Goal: Task Accomplishment & Management: Use online tool/utility

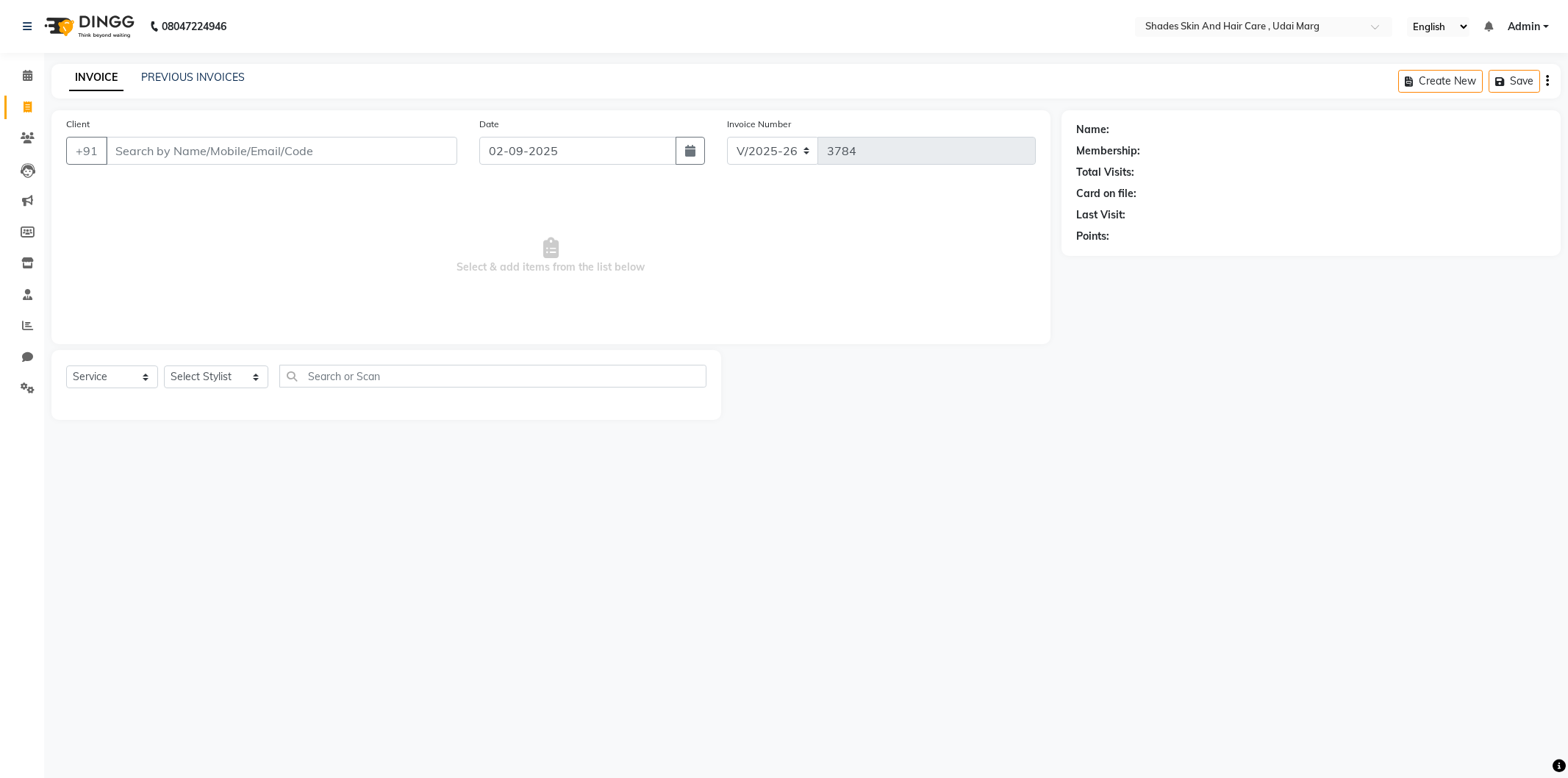
select select "8022"
select select "service"
click at [325, 144] on input "Client" at bounding box center [281, 151] width 351 height 28
type input "9314565825"
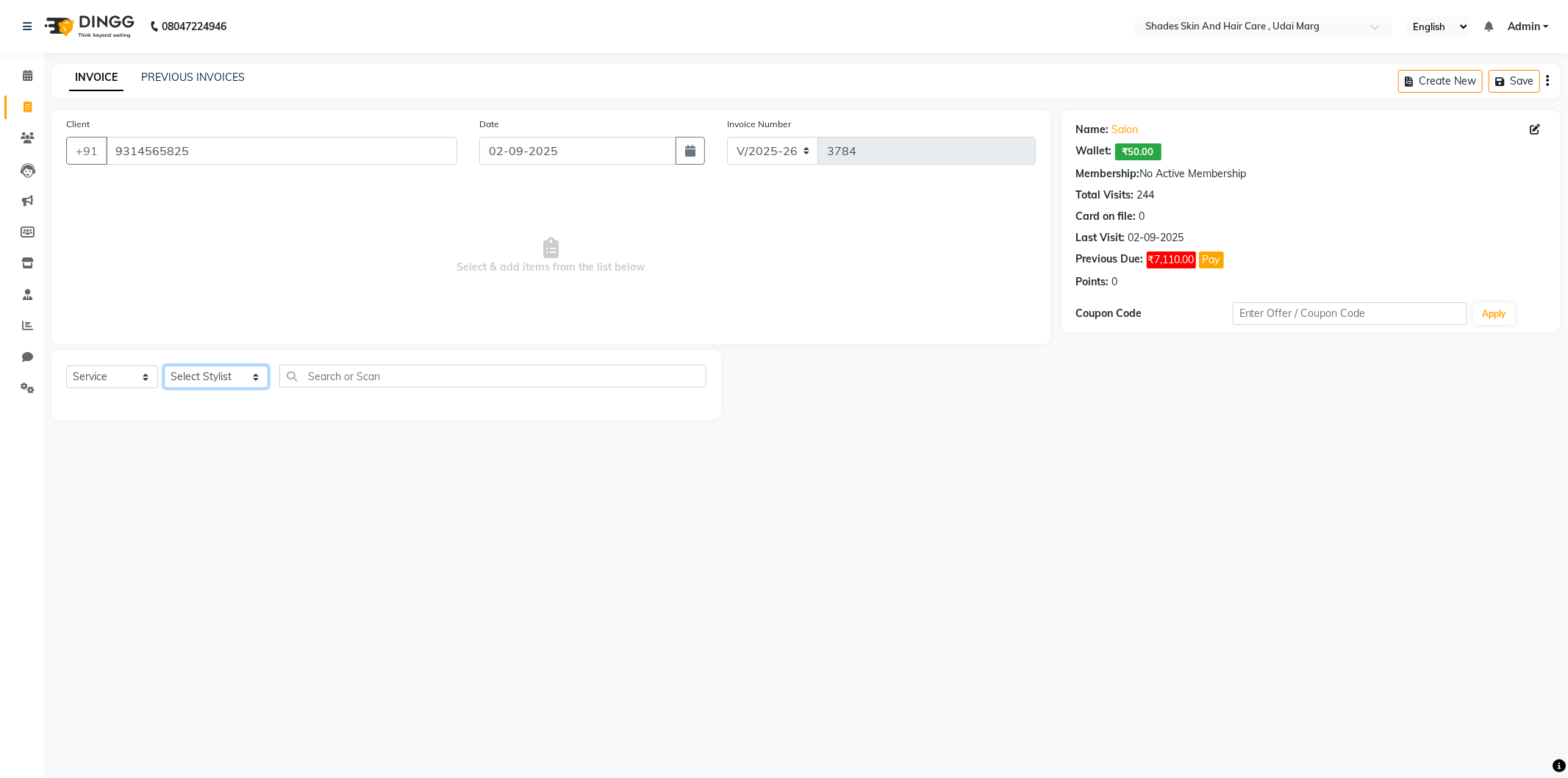
click at [259, 377] on select "Select Stylist [PERSON_NAME] ADMIN [PERSON_NAME] [PERSON_NAME] GAYATRI [PERSON_…" at bounding box center [216, 377] width 104 height 23
select select "74309"
click at [164, 366] on select "Select Stylist [PERSON_NAME] ADMIN [PERSON_NAME] [PERSON_NAME] GAYATRI [PERSON_…" at bounding box center [216, 377] width 104 height 23
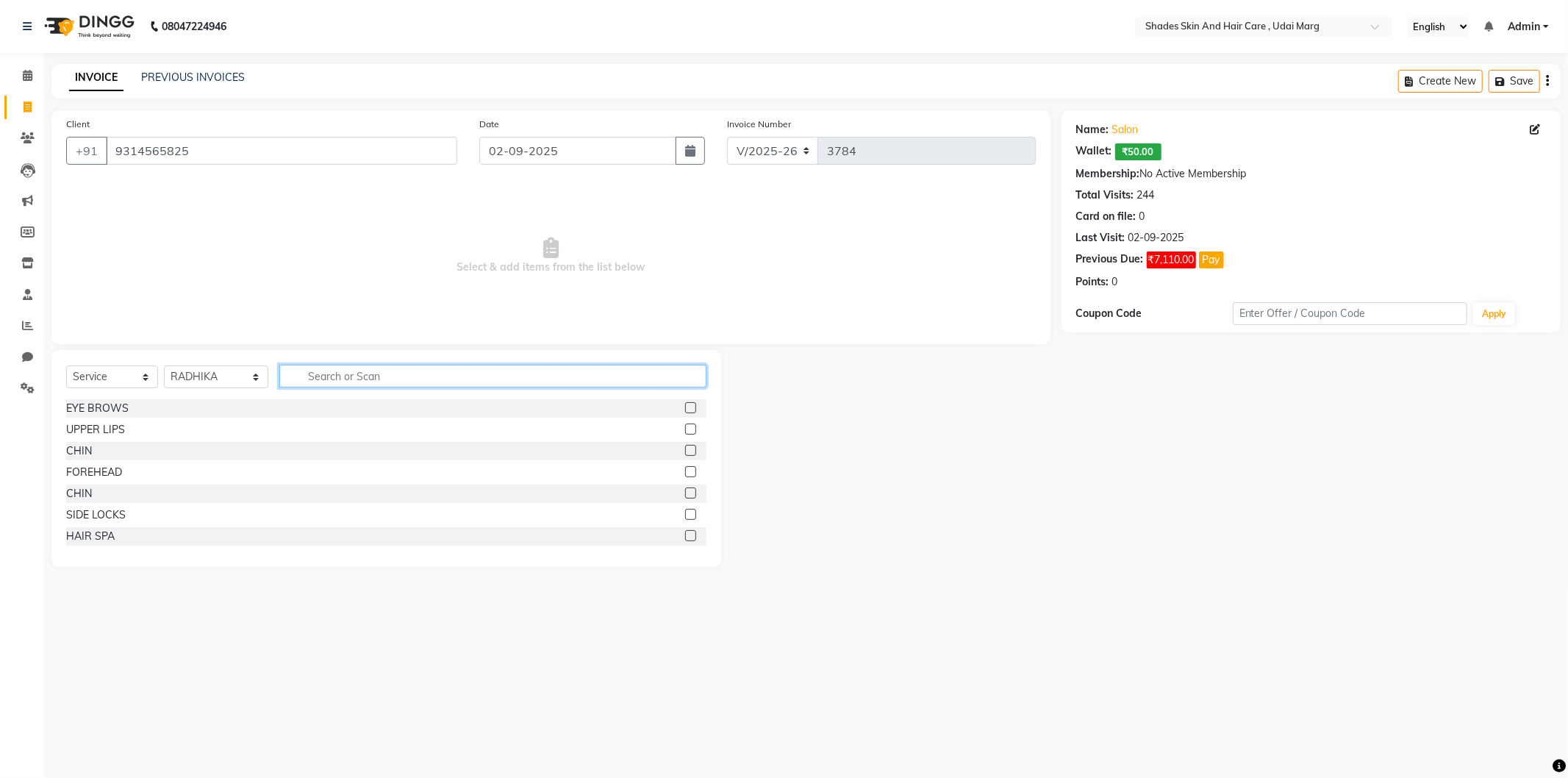
click at [331, 379] on input "text" at bounding box center [493, 376] width 427 height 23
type input "s"
click at [111, 412] on div "EYE BROWS" at bounding box center [98, 408] width 63 height 16
checkbox input "false"
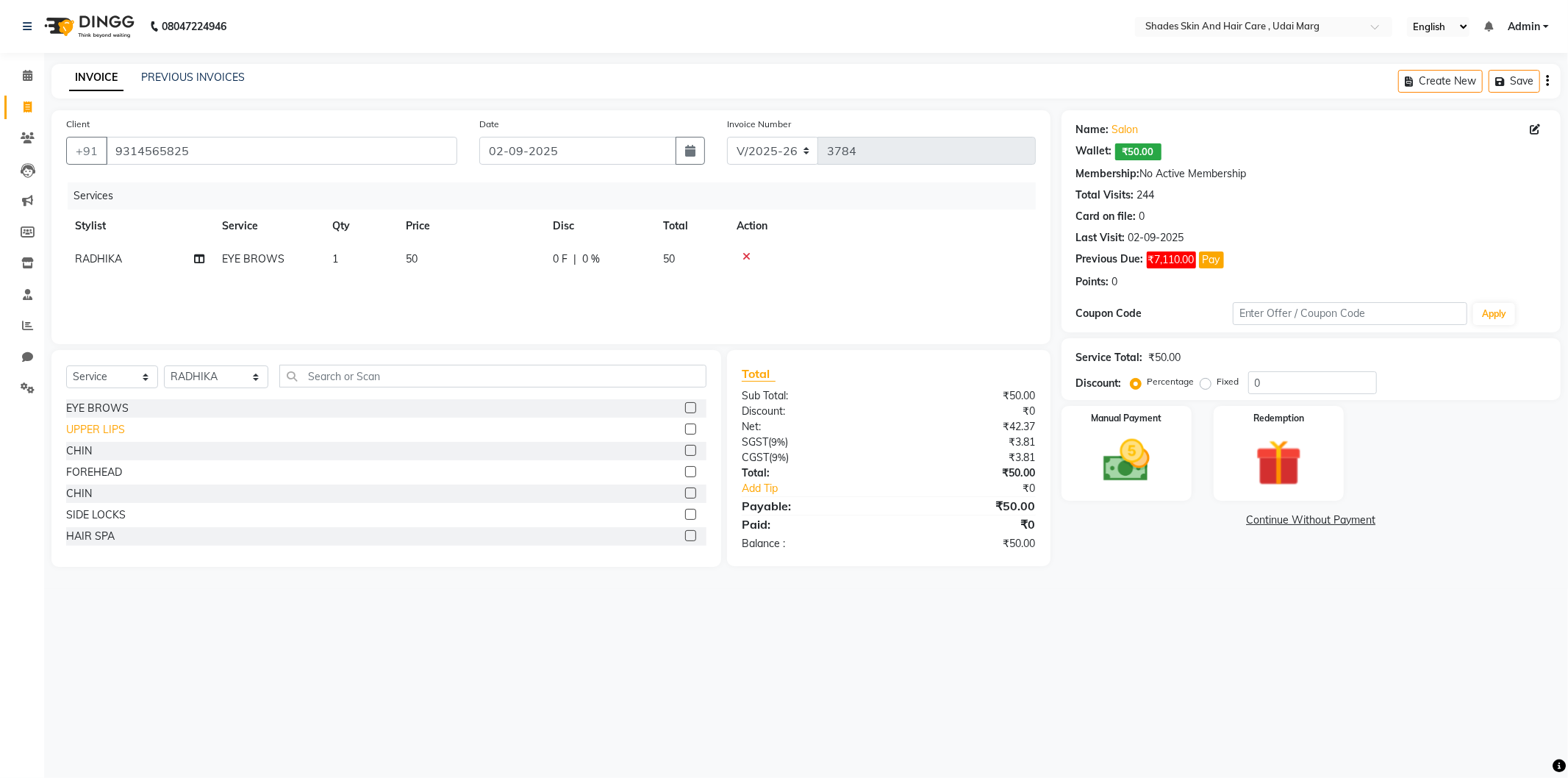
click at [112, 422] on div "UPPER LIPS" at bounding box center [95, 430] width 59 height 16
checkbox input "false"
click at [86, 453] on div "CHIN" at bounding box center [79, 450] width 26 height 16
checkbox input "false"
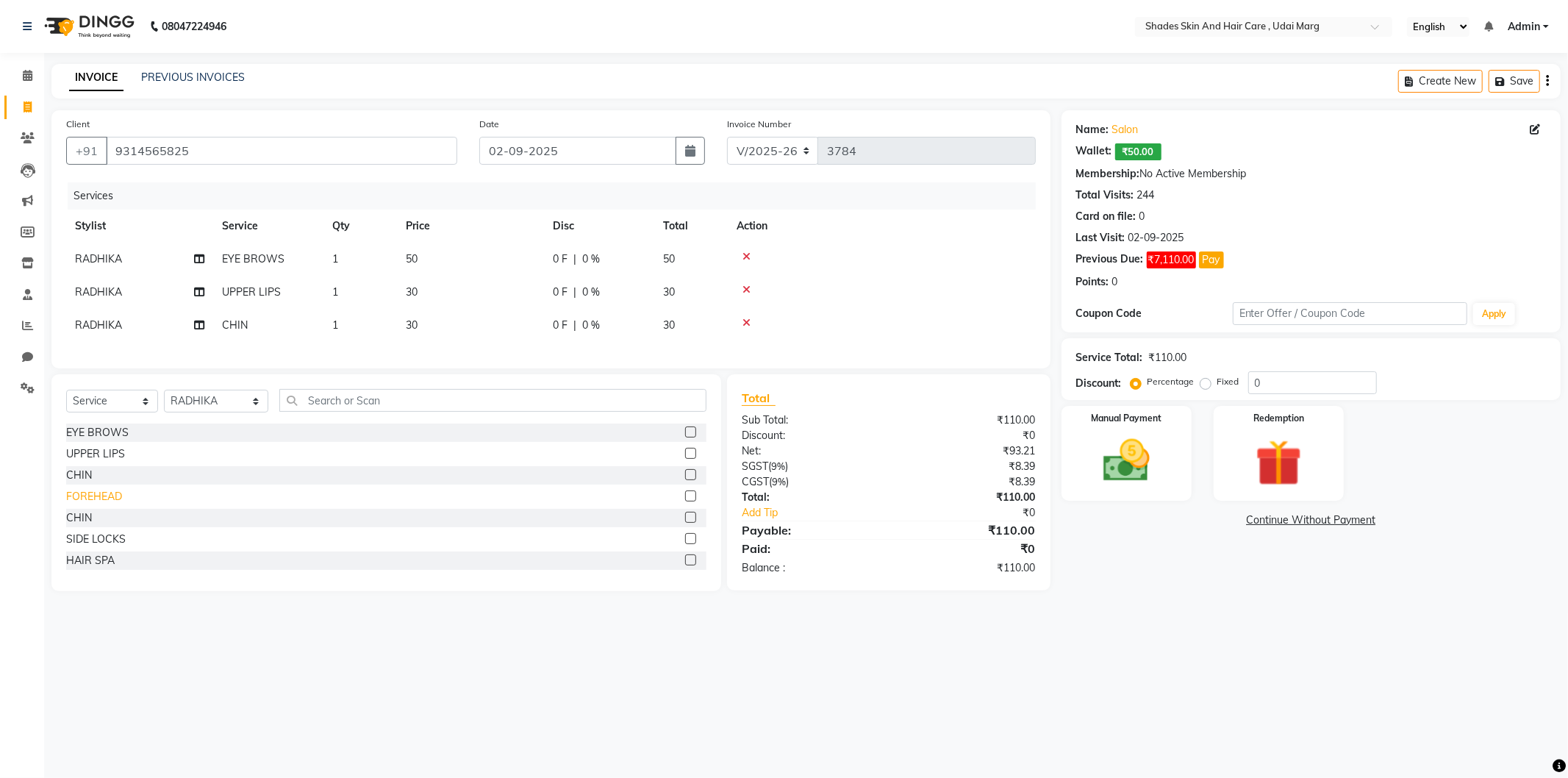
click at [95, 503] on div "FOREHEAD" at bounding box center [94, 497] width 56 height 16
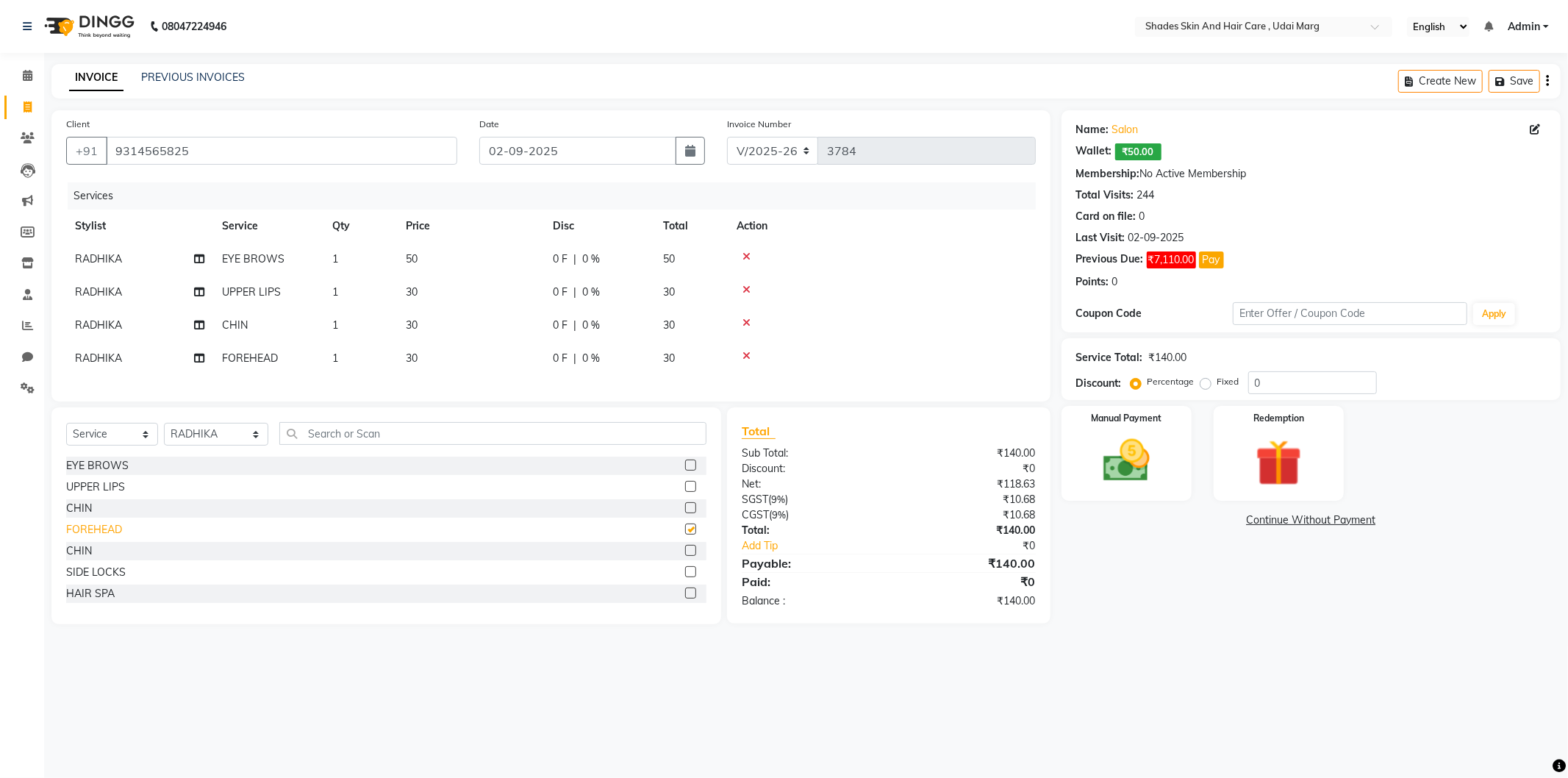
checkbox input "false"
click at [252, 445] on select "Select Stylist [PERSON_NAME] ADMIN [PERSON_NAME] [PERSON_NAME] GAYATRI [PERSON_…" at bounding box center [216, 434] width 104 height 23
select select "74339"
click at [164, 436] on select "Select Stylist [PERSON_NAME] ADMIN [PERSON_NAME] [PERSON_NAME] GAYATRI [PERSON_…" at bounding box center [216, 434] width 104 height 23
click at [88, 474] on div "EYE BROWS" at bounding box center [98, 465] width 63 height 16
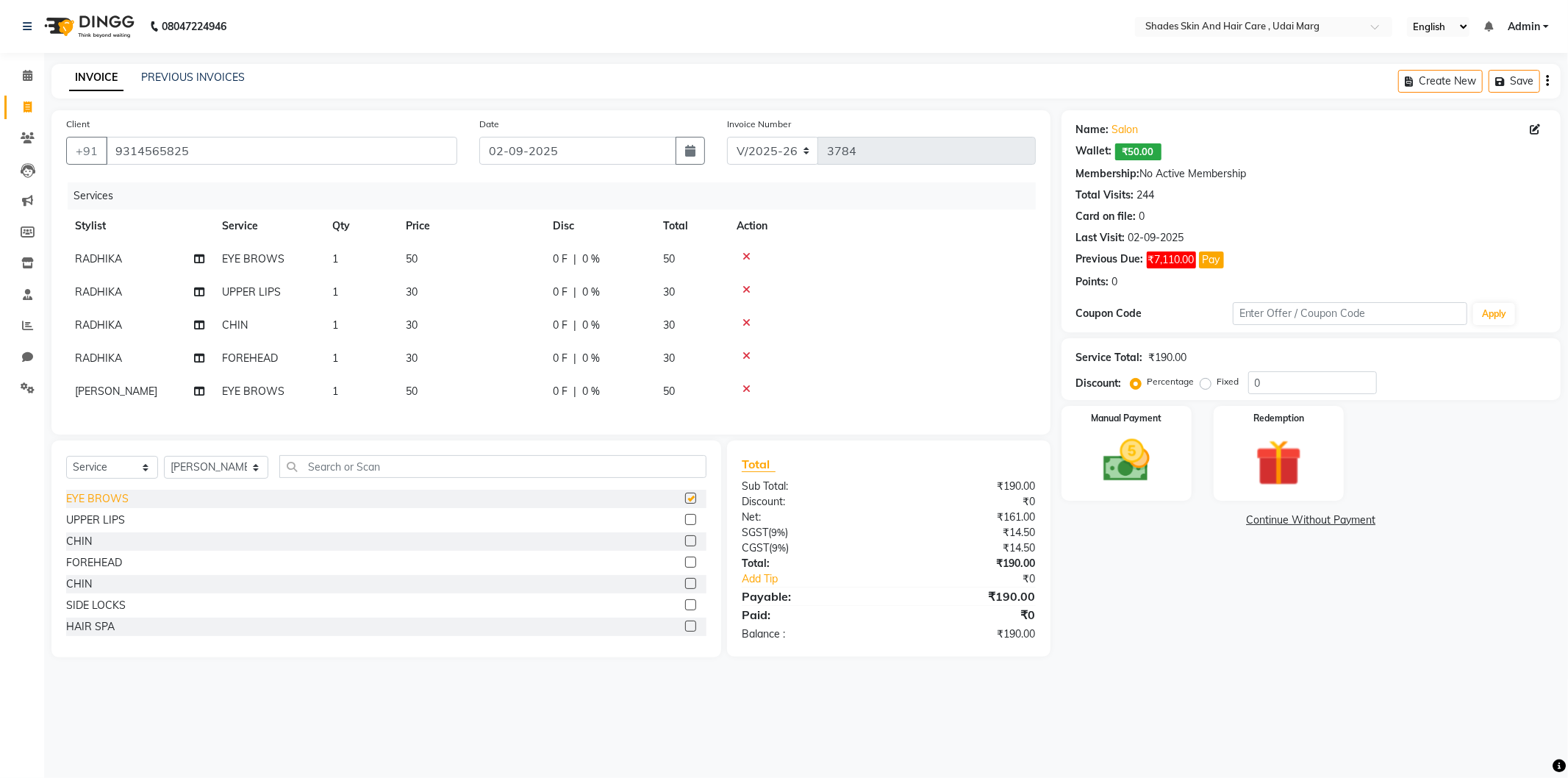
checkbox input "false"
click at [1120, 457] on img at bounding box center [1126, 461] width 79 height 56
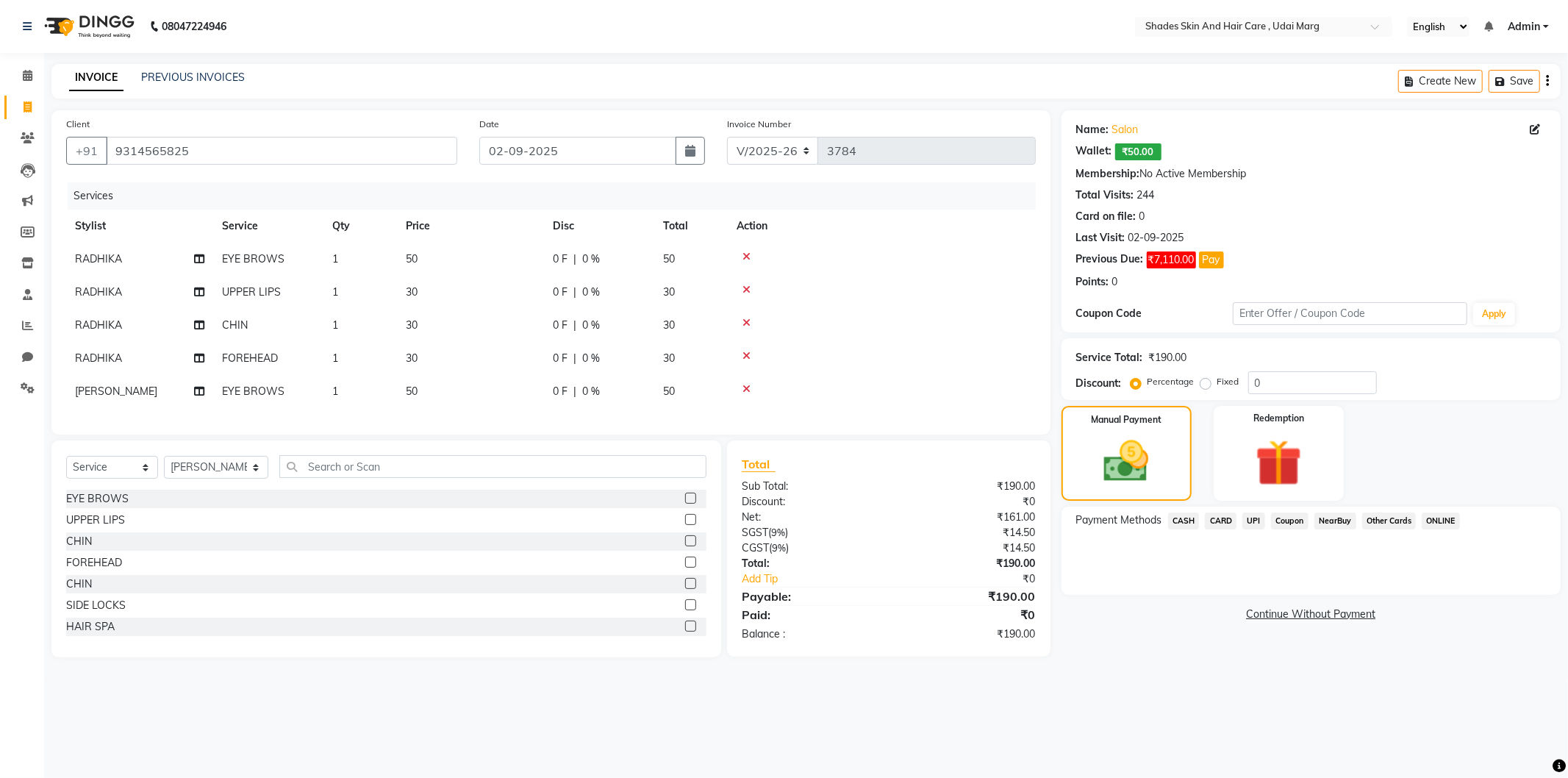
click at [1185, 516] on span "CASH" at bounding box center [1184, 520] width 31 height 17
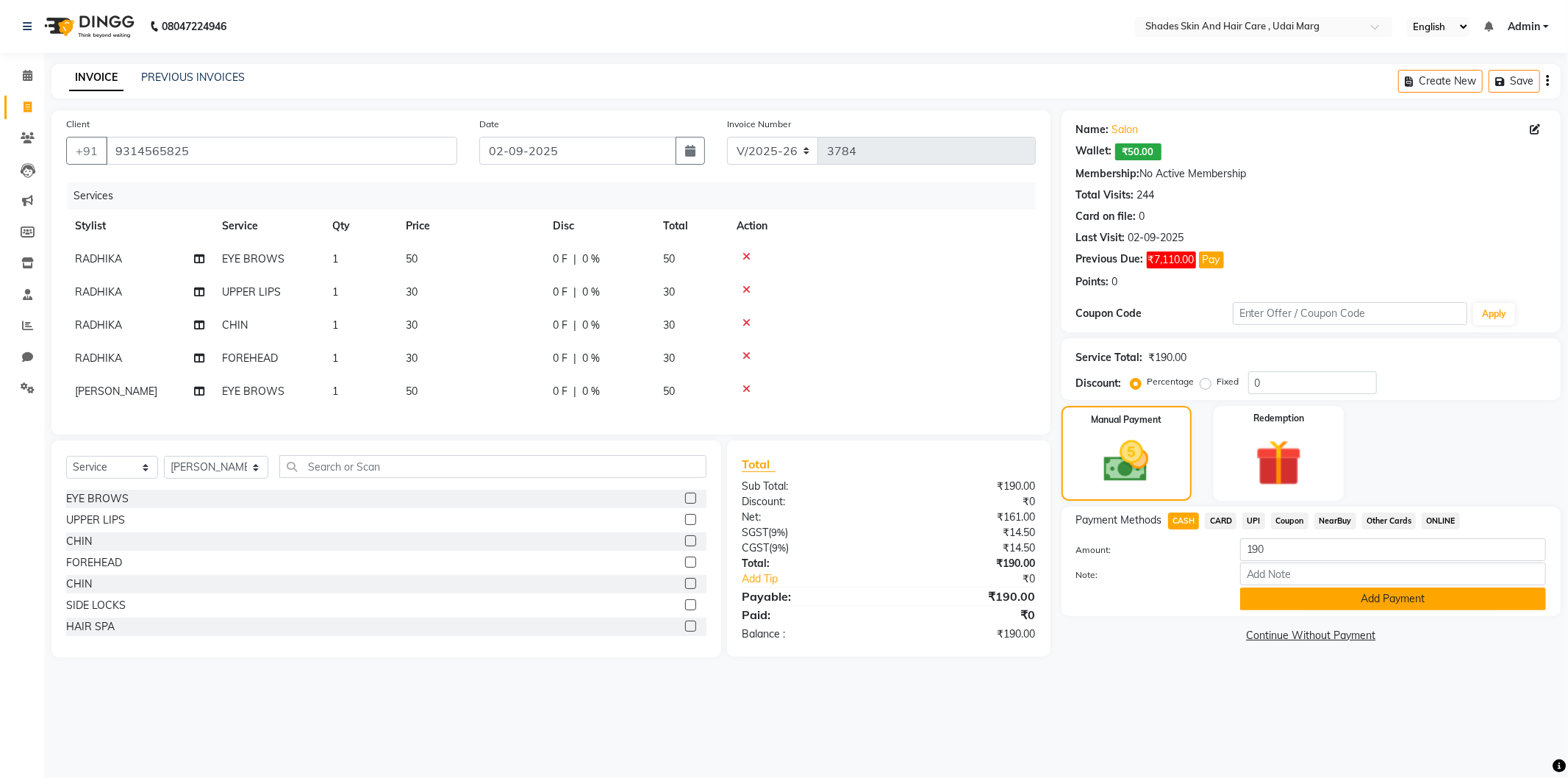
click at [1291, 591] on button "Add Payment" at bounding box center [1393, 599] width 306 height 23
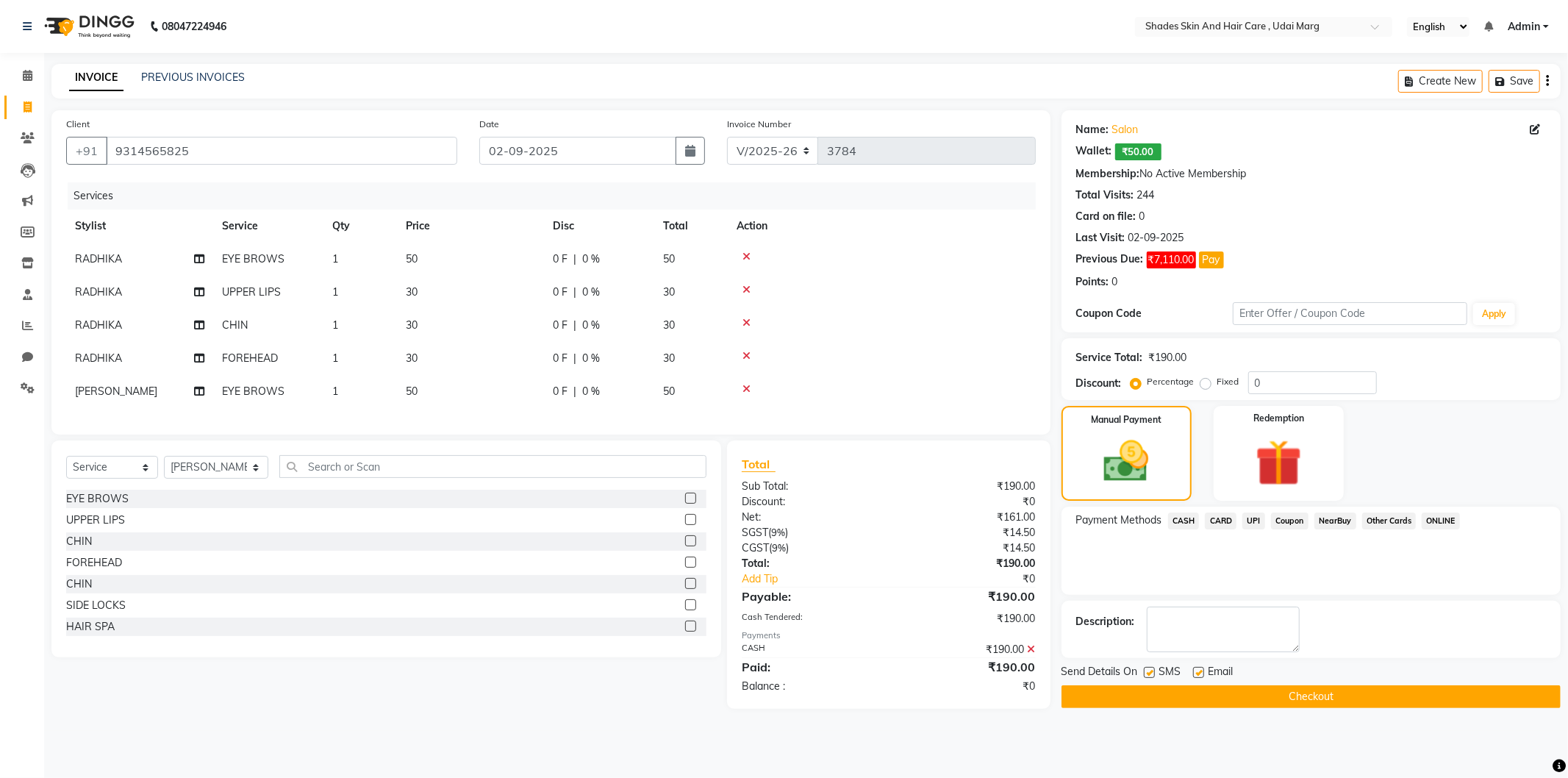
click at [1199, 686] on button "Checkout" at bounding box center [1311, 696] width 499 height 23
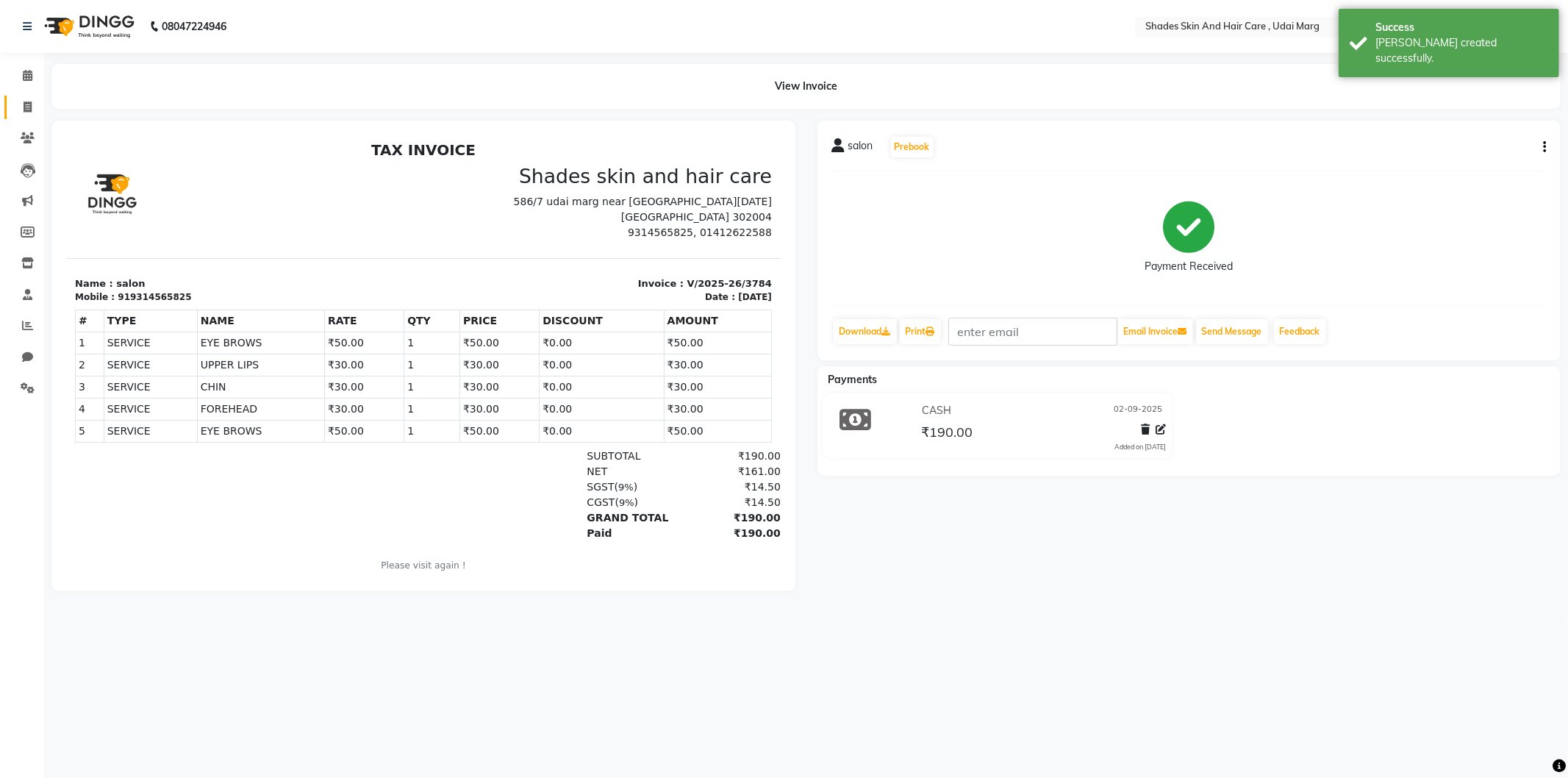
click at [19, 98] on link "Invoice" at bounding box center [22, 107] width 35 height 25
select select "8022"
select select "service"
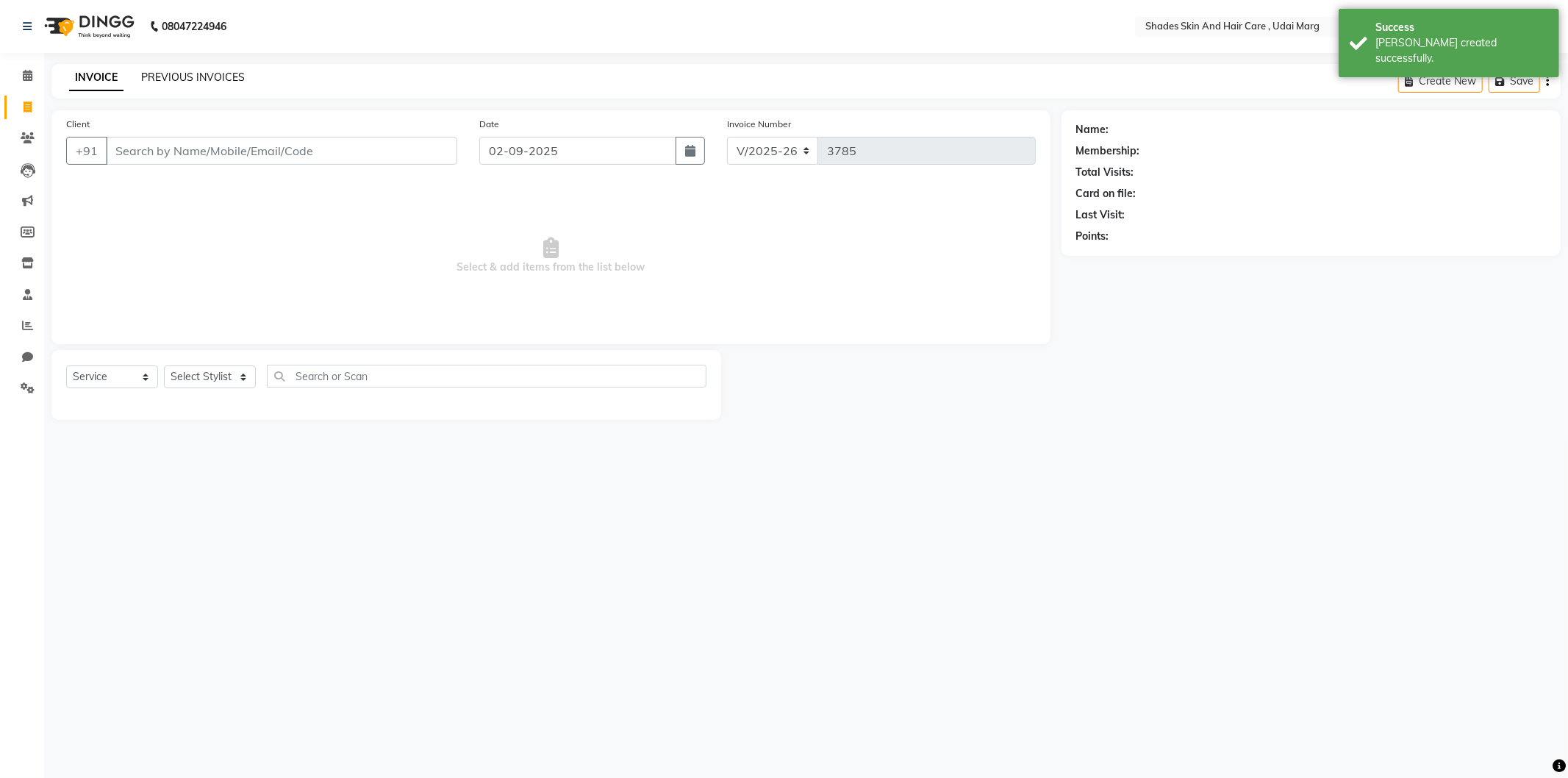
click at [213, 74] on link "PREVIOUS INVOICES" at bounding box center [193, 77] width 103 height 13
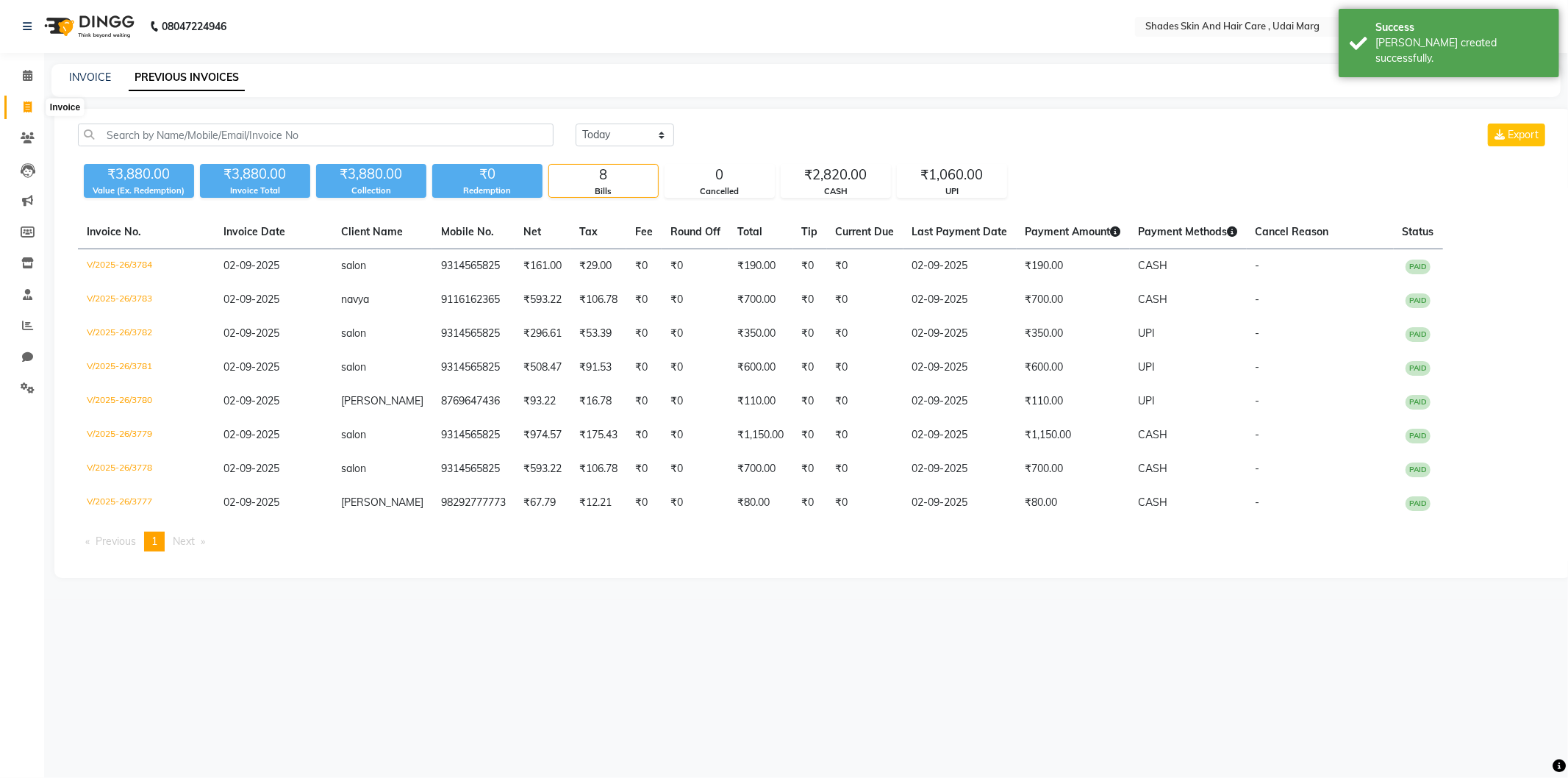
click at [20, 106] on span at bounding box center [28, 107] width 26 height 17
select select "service"
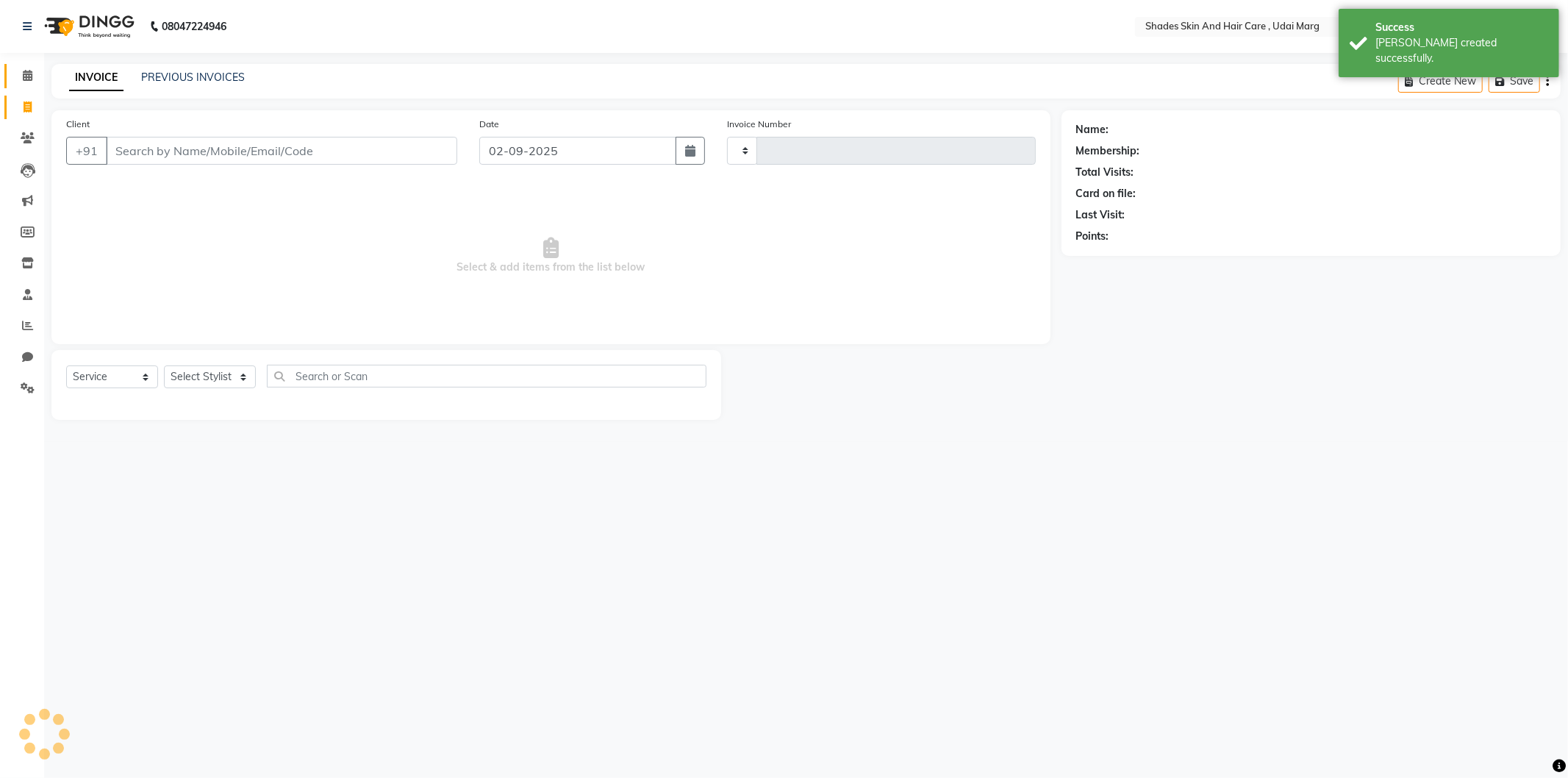
type input "3785"
select select "8022"
